Goal: Find contact information: Find contact information

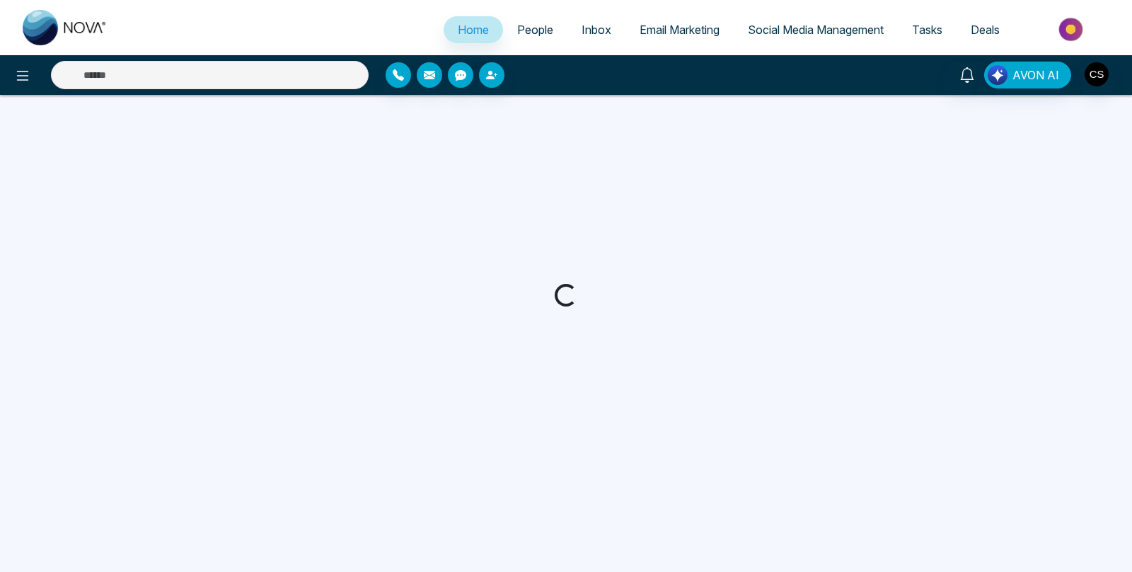
select select "*"
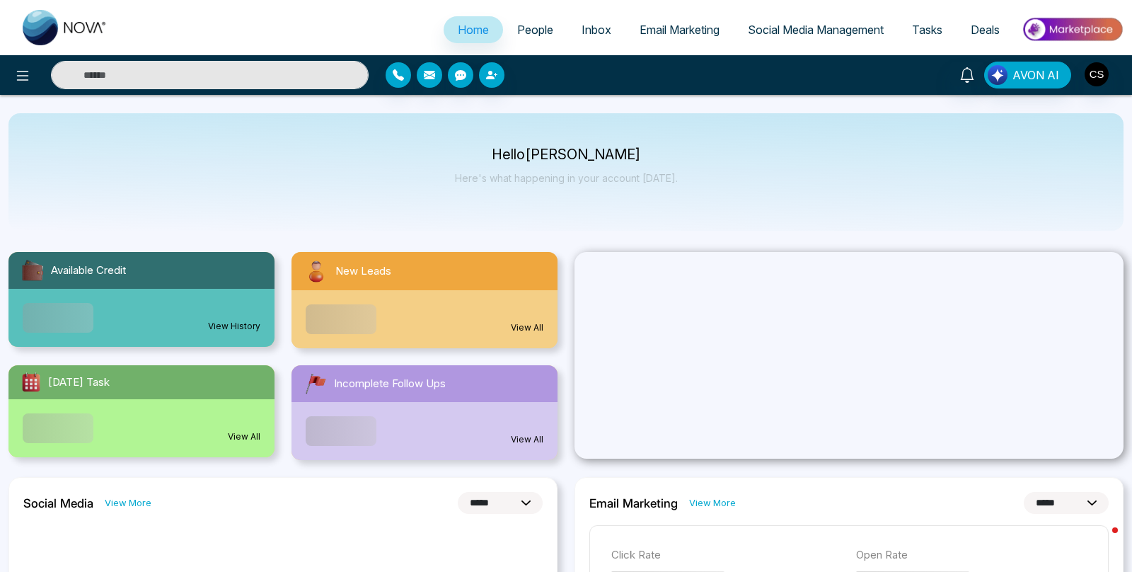
click at [195, 71] on input "text" at bounding box center [210, 75] width 318 height 28
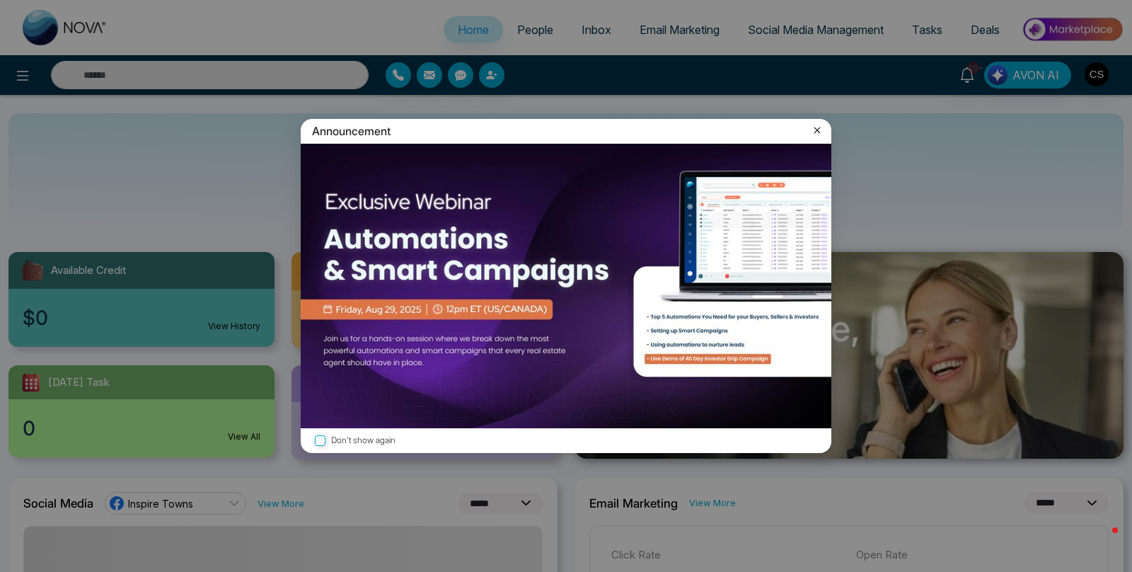
click at [817, 135] on icon at bounding box center [817, 130] width 14 height 14
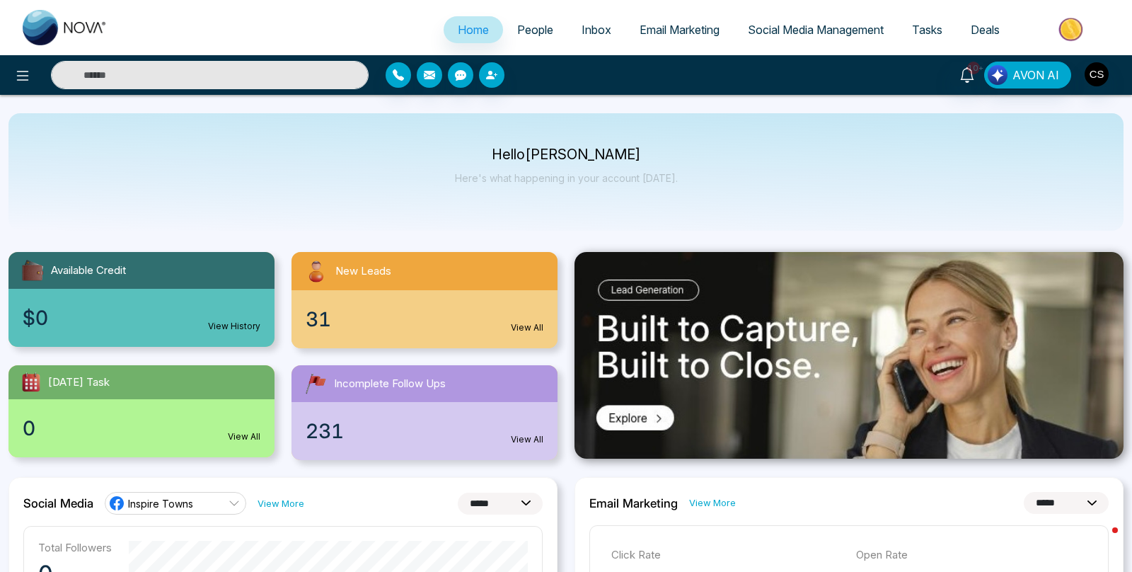
click at [284, 81] on input "text" at bounding box center [210, 75] width 318 height 28
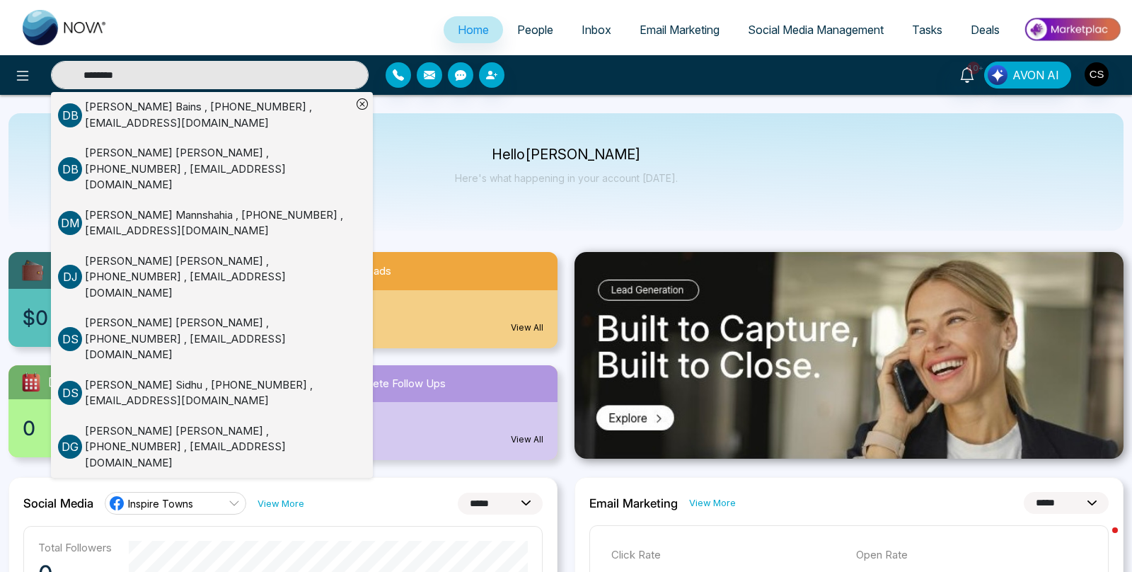
type input "********"
click at [253, 112] on div "[PERSON_NAME] , [PHONE_NUMBER] , [EMAIL_ADDRESS][DOMAIN_NAME]" at bounding box center [218, 115] width 267 height 32
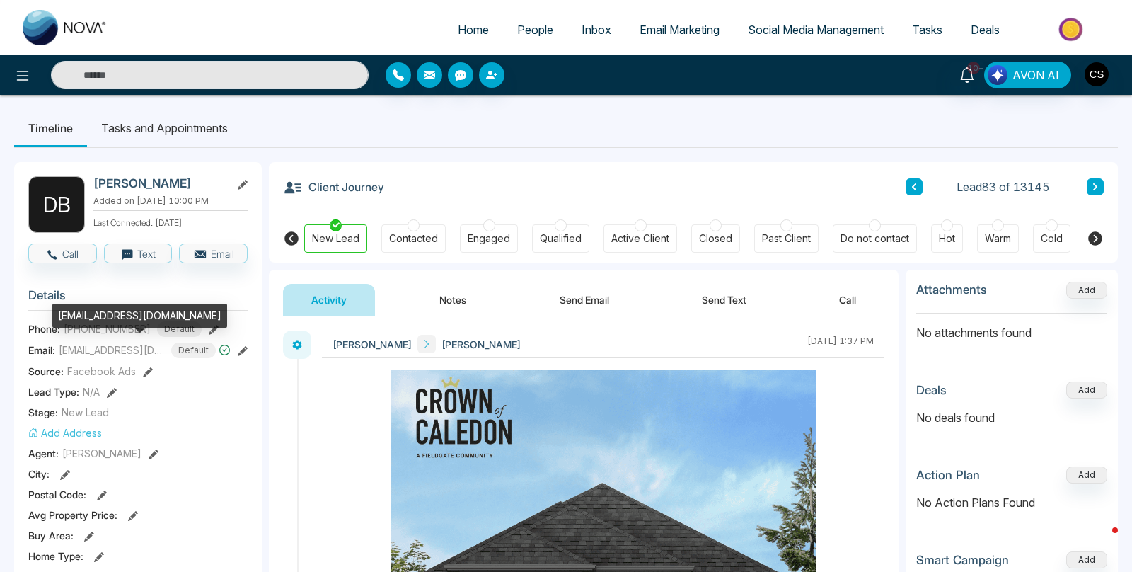
click at [142, 350] on span "[EMAIL_ADDRESS][DOMAIN_NAME]" at bounding box center [112, 349] width 106 height 15
copy div "hotmail"
click at [112, 345] on span "[EMAIL_ADDRESS][DOMAIN_NAME]" at bounding box center [112, 349] width 106 height 15
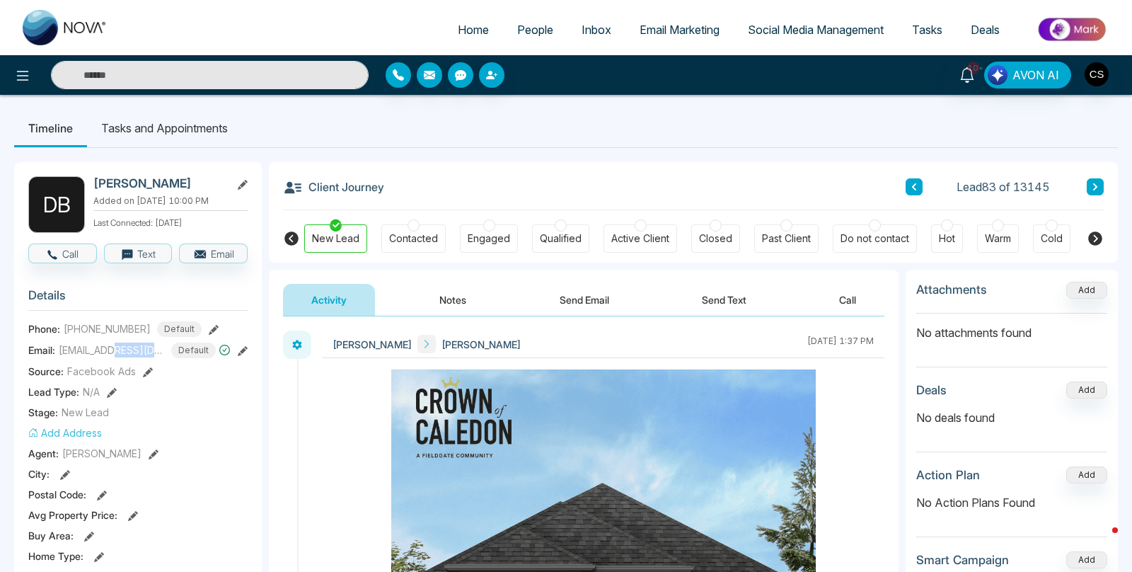
click at [112, 345] on span "[EMAIL_ADDRESS][DOMAIN_NAME]" at bounding box center [112, 349] width 106 height 15
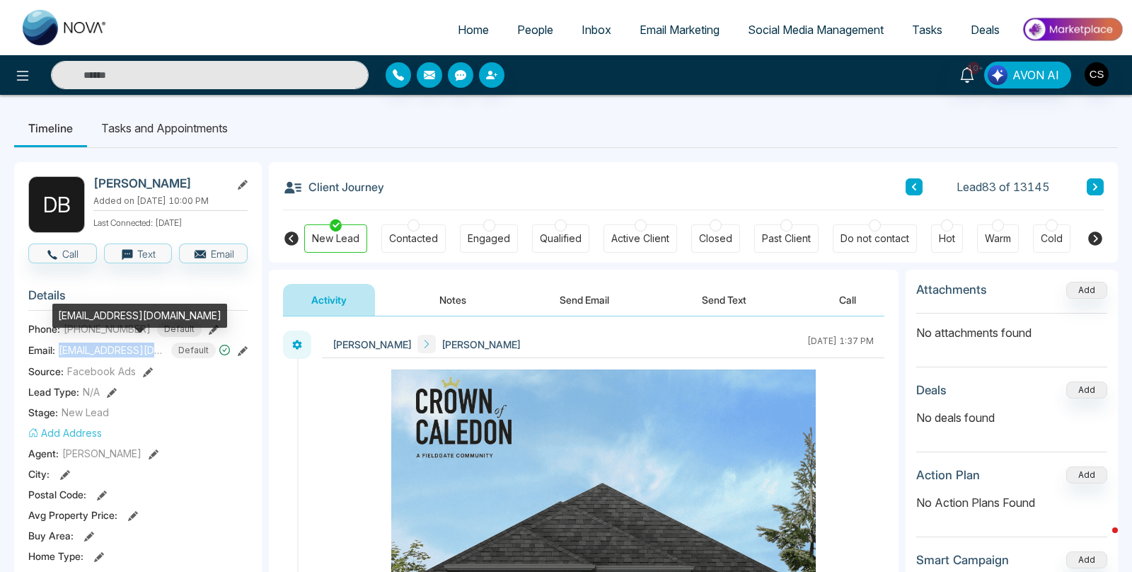
click at [112, 345] on span "[EMAIL_ADDRESS][DOMAIN_NAME]" at bounding box center [112, 349] width 106 height 15
copy span "[EMAIL_ADDRESS][DOMAIN_NAME]"
